Goal: Navigation & Orientation: Find specific page/section

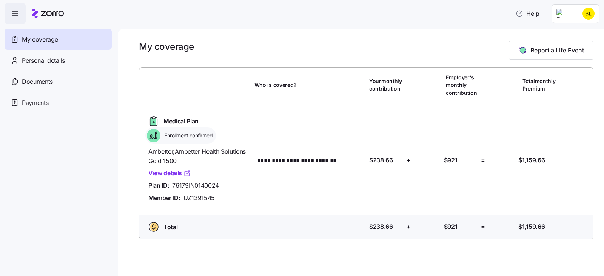
click at [186, 174] on icon at bounding box center [188, 174] width 8 height 8
click at [70, 59] on div "Personal details" at bounding box center [58, 60] width 107 height 21
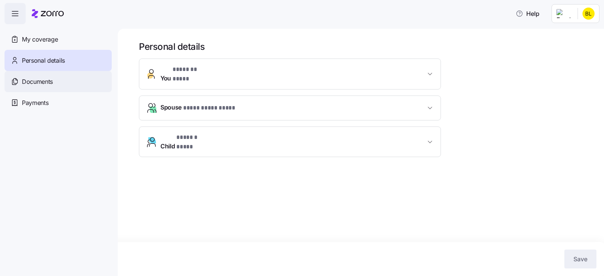
click at [68, 84] on div "Documents" at bounding box center [58, 81] width 107 height 21
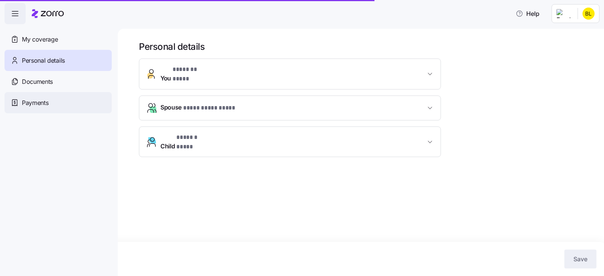
click at [56, 103] on div "Payments" at bounding box center [58, 102] width 107 height 21
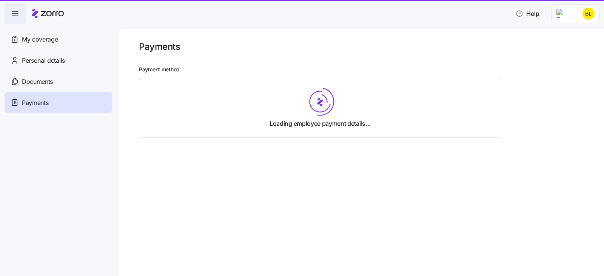
click at [19, 14] on icon "button" at bounding box center [15, 13] width 9 height 9
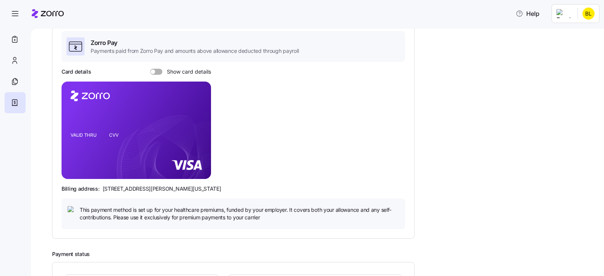
scroll to position [9, 0]
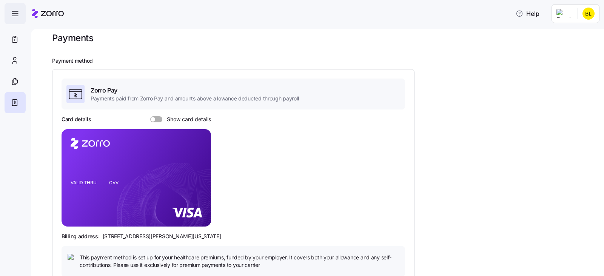
click at [22, 12] on span "button" at bounding box center [15, 13] width 20 height 20
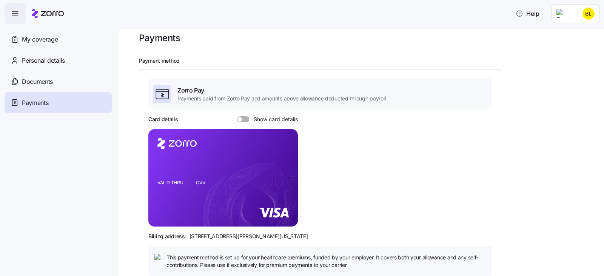
click at [22, 12] on span "button" at bounding box center [15, 13] width 20 height 20
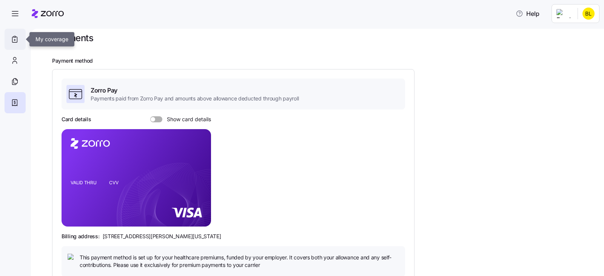
click at [22, 39] on div at bounding box center [15, 39] width 21 height 21
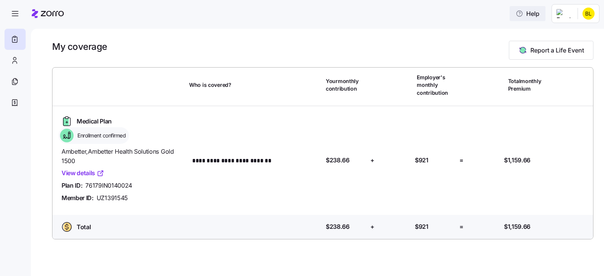
click at [537, 14] on span "Help" at bounding box center [528, 13] width 24 height 9
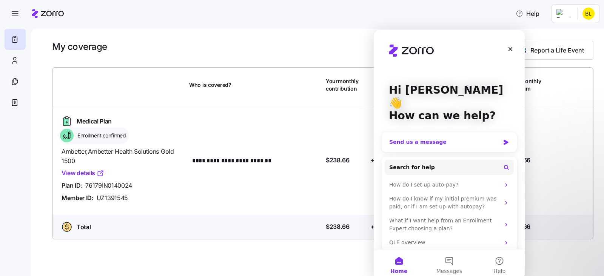
click at [455, 138] on div "Send us a message" at bounding box center [444, 142] width 111 height 8
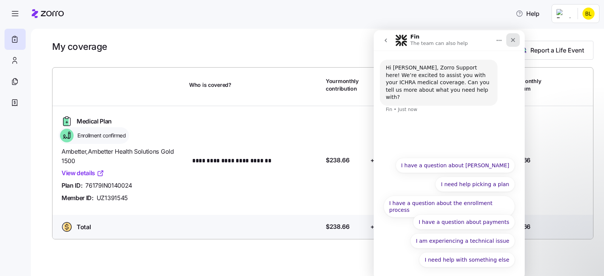
click at [512, 41] on icon "Close" at bounding box center [513, 40] width 4 height 4
